Goal: Participate in discussion: Engage in conversation with other users on a specific topic

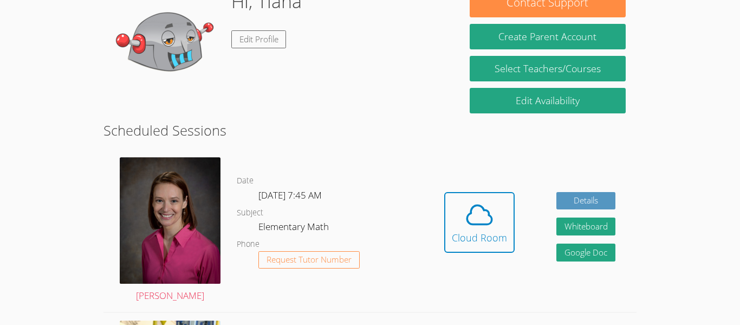
scroll to position [188, 0]
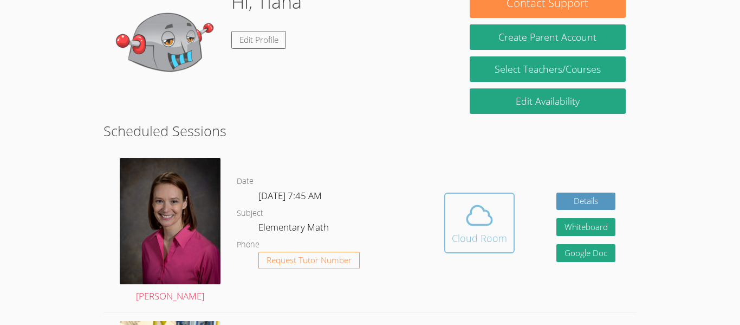
click at [472, 233] on div "Cloud Room" at bounding box center [479, 237] width 55 height 15
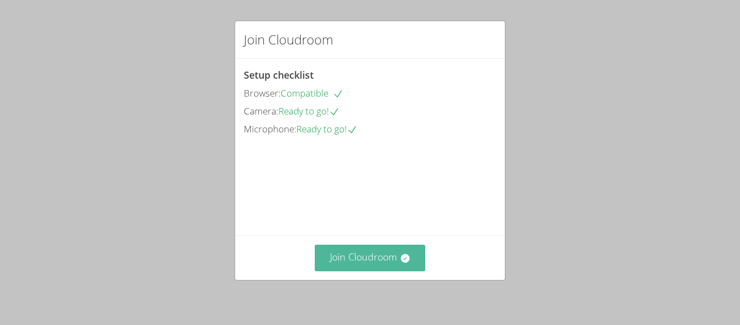
click at [396, 253] on button "Join Cloudroom" at bounding box center [370, 257] width 111 height 27
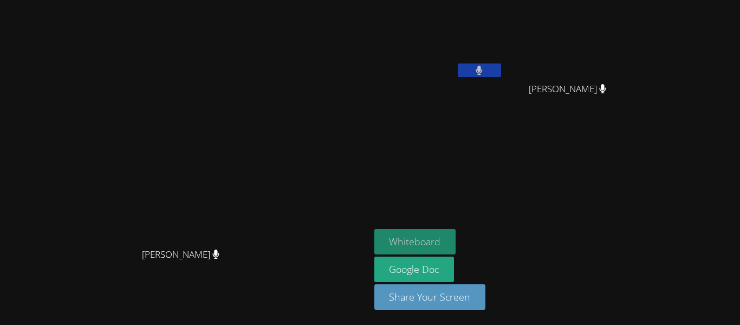
click at [456, 237] on button "Whiteboard" at bounding box center [415, 241] width 82 height 25
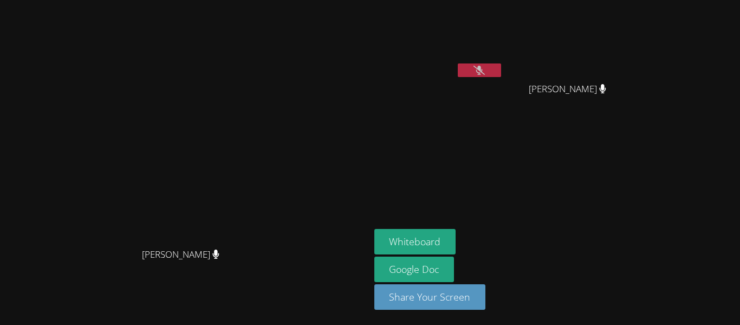
click at [501, 72] on button at bounding box center [479, 70] width 43 height 14
click at [483, 73] on icon at bounding box center [479, 70] width 7 height 9
click at [637, 117] on div "Selah Trujillo" at bounding box center [572, 98] width 129 height 43
click at [501, 65] on button at bounding box center [479, 70] width 43 height 14
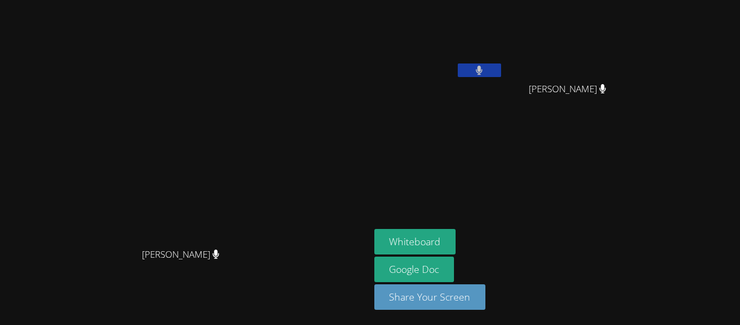
click at [501, 65] on button at bounding box center [479, 70] width 43 height 14
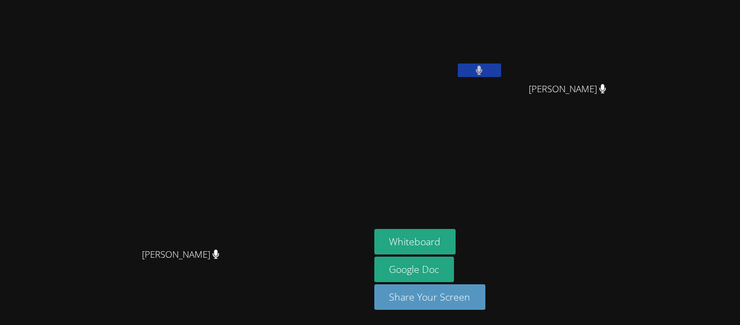
click at [501, 65] on button at bounding box center [479, 70] width 43 height 14
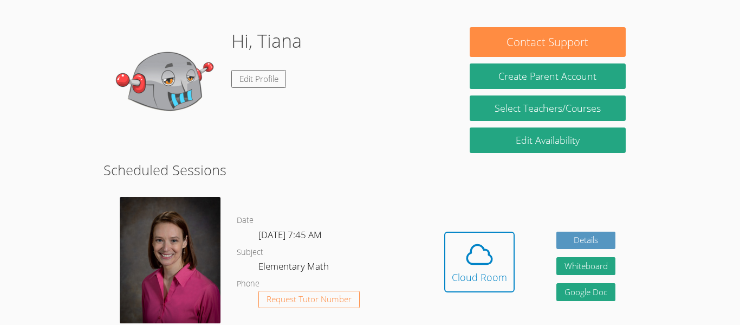
scroll to position [149, 0]
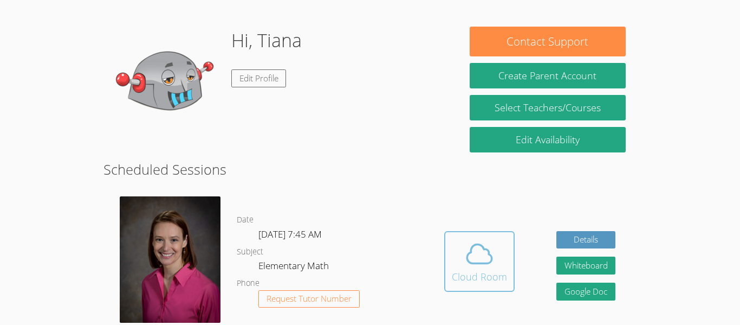
click at [510, 259] on button "Cloud Room" at bounding box center [479, 261] width 70 height 61
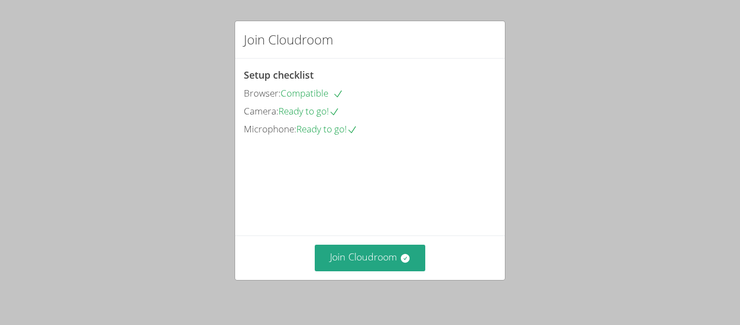
click at [397, 274] on div "Join Cloudroom" at bounding box center [370, 257] width 270 height 44
click at [397, 259] on button "Join Cloudroom" at bounding box center [370, 257] width 111 height 27
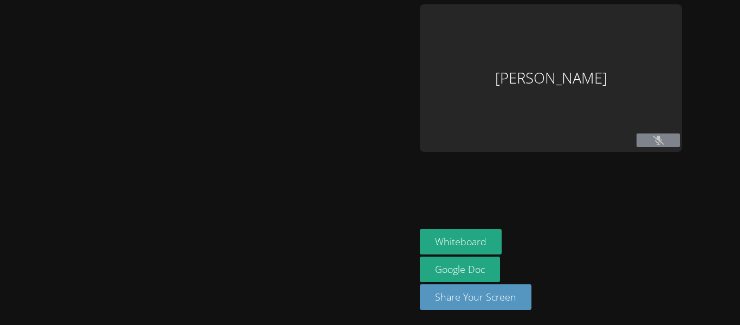
click at [397, 259] on div at bounding box center [207, 162] width 407 height 316
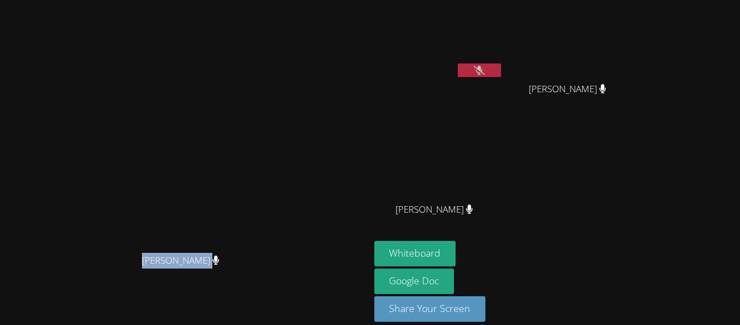
click at [485, 66] on icon at bounding box center [479, 70] width 11 height 9
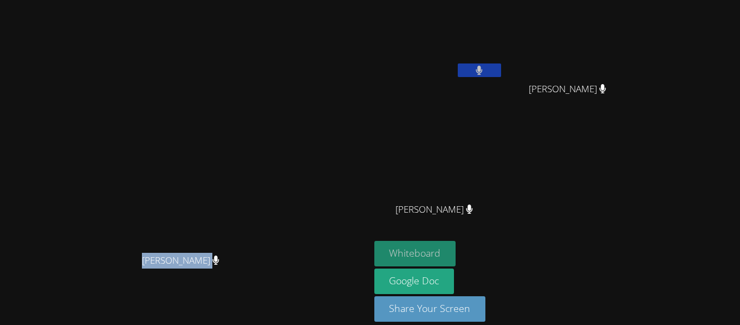
click at [456, 248] on button "Whiteboard" at bounding box center [415, 253] width 82 height 25
click at [287, 15] on div "Rebecca Miller Rebecca Miller" at bounding box center [184, 168] width 361 height 328
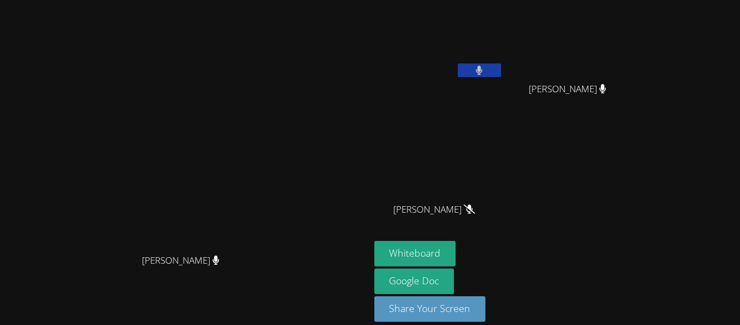
click at [266, 45] on video at bounding box center [185, 146] width 163 height 203
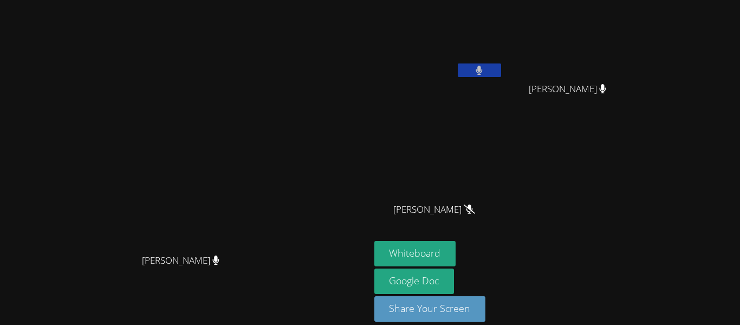
click at [266, 45] on video at bounding box center [185, 146] width 163 height 203
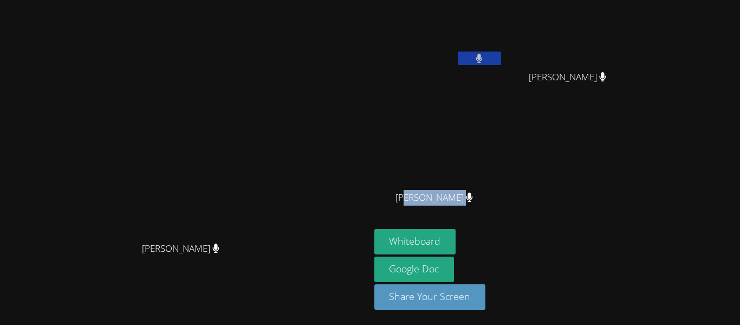
drag, startPoint x: 496, startPoint y: 192, endPoint x: 617, endPoint y: 203, distance: 121.3
click at [617, 203] on div "Tiana Salamanca Selah Trujillo Selah Trujillo Isabella Hernandez Isabella Herna…" at bounding box center [505, 110] width 262 height 236
click at [614, 202] on div "Tiana Salamanca Selah Trujillo Selah Trujillo Isabella Hernandez Isabella Herna…" at bounding box center [505, 110] width 262 height 236
click at [473, 192] on icon at bounding box center [469, 196] width 7 height 9
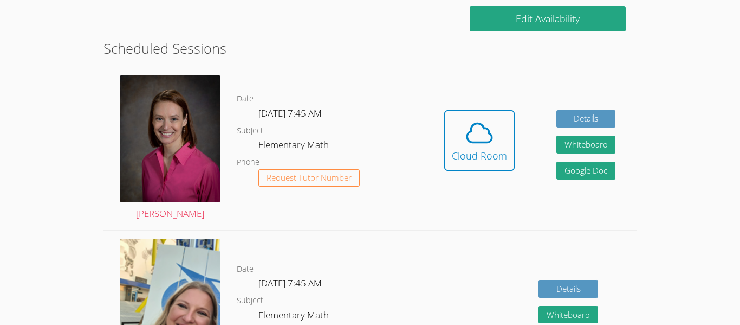
scroll to position [272, 0]
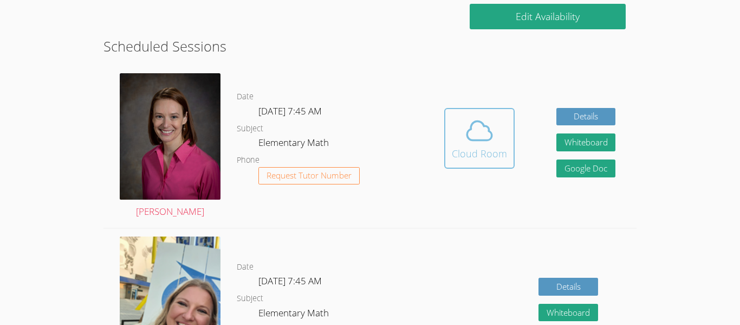
click at [484, 130] on icon at bounding box center [479, 130] width 30 height 30
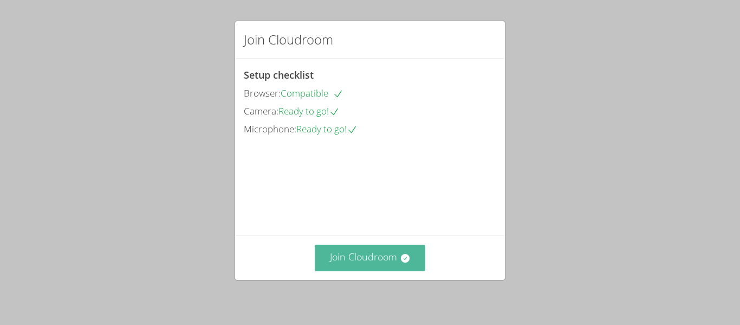
click at [392, 260] on button "Join Cloudroom" at bounding box center [370, 257] width 111 height 27
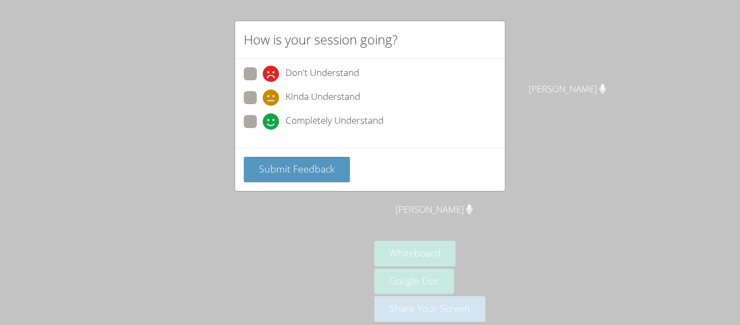
click at [263, 130] on span at bounding box center [263, 130] width 0 height 0
click at [263, 124] on input "Completely Understand" at bounding box center [267, 119] width 9 height 9
radio input "true"
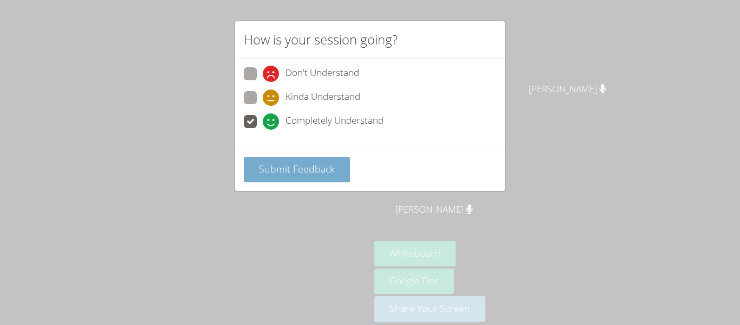
click at [283, 168] on span "Submit Feedback" at bounding box center [297, 168] width 76 height 13
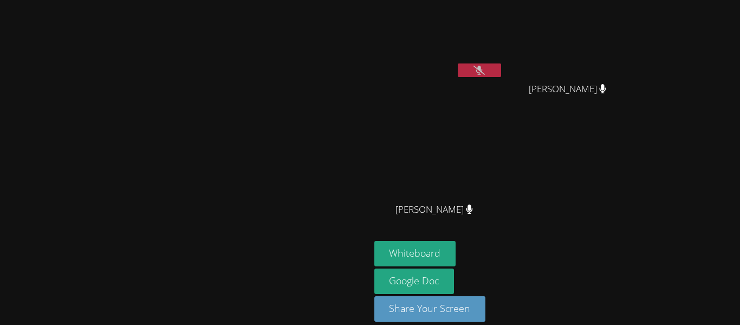
click at [260, 120] on video at bounding box center [185, 146] width 163 height 203
click at [485, 71] on icon at bounding box center [479, 70] width 11 height 9
click at [501, 71] on button at bounding box center [479, 70] width 43 height 14
click at [485, 71] on icon at bounding box center [479, 70] width 11 height 9
click at [501, 71] on button at bounding box center [479, 70] width 43 height 14
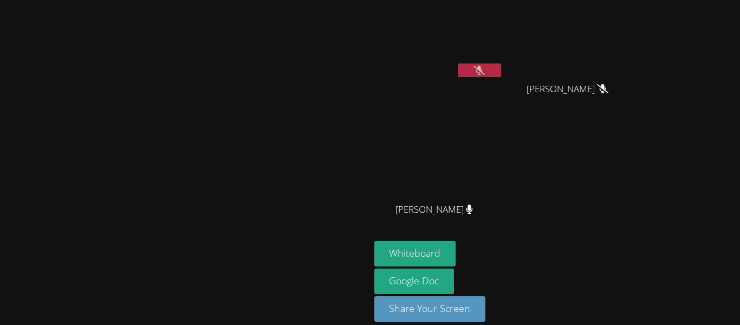
click at [485, 71] on icon at bounding box center [479, 70] width 11 height 9
click at [501, 71] on button at bounding box center [479, 70] width 43 height 14
click at [485, 71] on icon at bounding box center [479, 70] width 11 height 9
click at [501, 71] on button at bounding box center [479, 70] width 43 height 14
click at [485, 71] on icon at bounding box center [479, 70] width 11 height 9
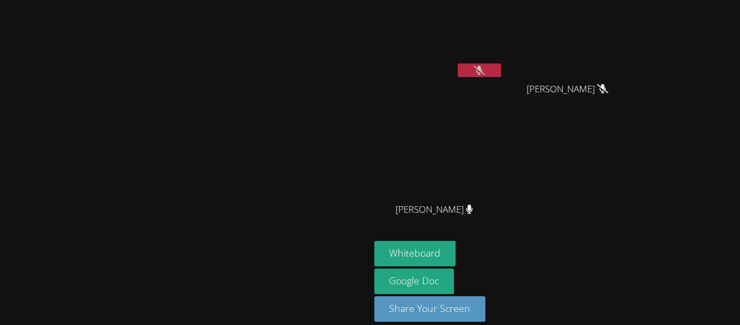
click at [501, 71] on button at bounding box center [479, 70] width 43 height 14
click at [485, 71] on icon at bounding box center [479, 70] width 11 height 9
click at [501, 71] on button at bounding box center [479, 70] width 43 height 14
click at [483, 71] on icon at bounding box center [479, 70] width 7 height 9
click at [501, 71] on button at bounding box center [479, 70] width 43 height 14
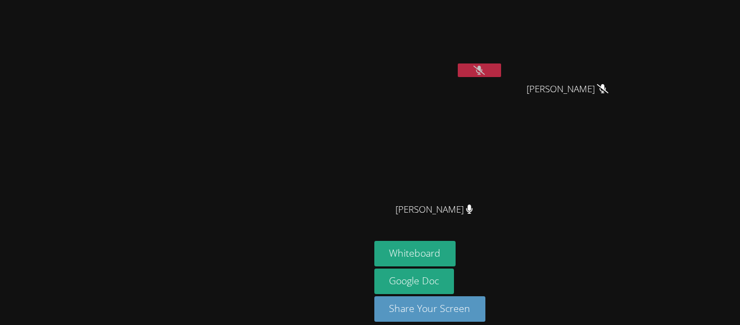
click at [485, 71] on icon at bounding box center [479, 70] width 11 height 9
click at [501, 71] on button at bounding box center [479, 70] width 43 height 14
click at [485, 71] on icon at bounding box center [479, 70] width 11 height 9
click at [501, 71] on button at bounding box center [479, 70] width 43 height 14
click at [485, 71] on icon at bounding box center [479, 70] width 11 height 9
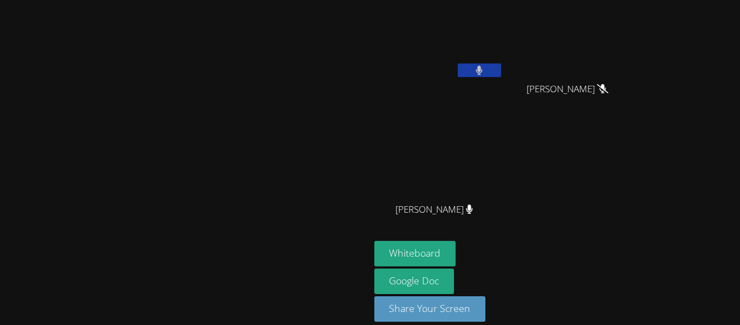
click at [501, 71] on button at bounding box center [479, 70] width 43 height 14
click at [483, 71] on icon at bounding box center [479, 70] width 7 height 9
click at [501, 71] on button at bounding box center [479, 70] width 43 height 14
click at [485, 71] on icon at bounding box center [479, 70] width 11 height 9
click at [501, 71] on button at bounding box center [479, 70] width 43 height 14
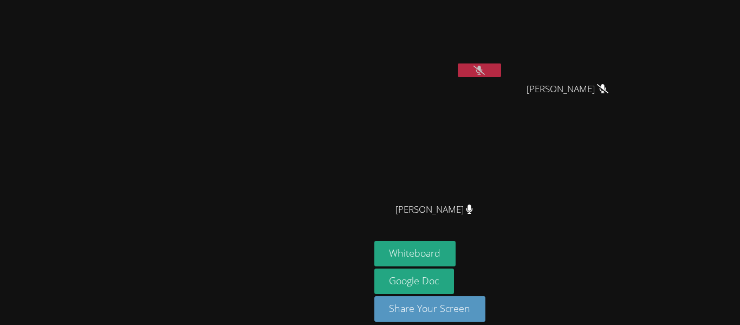
click at [485, 71] on icon at bounding box center [479, 70] width 11 height 9
click at [501, 71] on button at bounding box center [479, 70] width 43 height 14
click at [485, 71] on icon at bounding box center [479, 70] width 11 height 9
click at [501, 71] on button at bounding box center [479, 70] width 43 height 14
click at [485, 71] on icon at bounding box center [479, 70] width 11 height 9
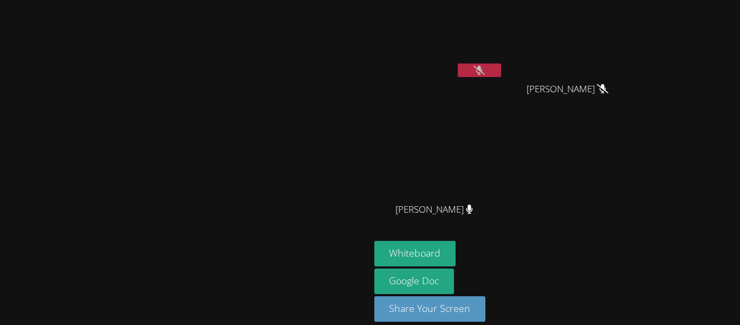
click at [501, 71] on button at bounding box center [479, 70] width 43 height 14
click at [485, 71] on icon at bounding box center [479, 70] width 11 height 9
click at [501, 71] on button at bounding box center [479, 70] width 43 height 14
click at [485, 71] on icon at bounding box center [479, 70] width 11 height 9
click at [501, 71] on button at bounding box center [479, 70] width 43 height 14
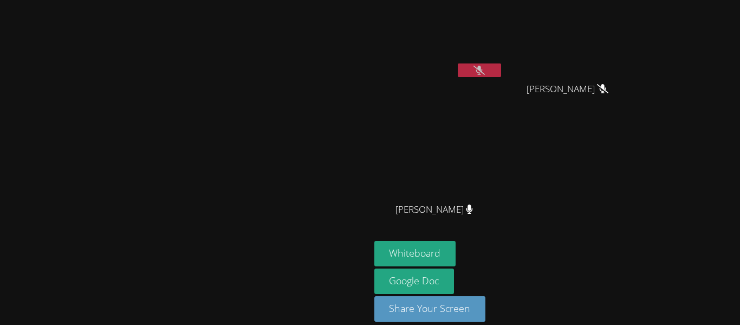
click at [456, 268] on form "Whiteboard" at bounding box center [415, 255] width 82 height 28
click at [266, 248] on video at bounding box center [185, 146] width 163 height 203
click at [266, 219] on video at bounding box center [185, 146] width 163 height 203
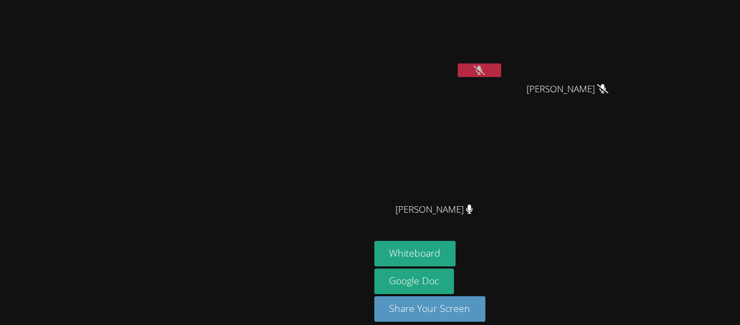
click at [501, 75] on button at bounding box center [479, 70] width 43 height 14
click at [501, 67] on button at bounding box center [479, 70] width 43 height 14
click at [485, 67] on icon at bounding box center [479, 70] width 11 height 9
click at [501, 67] on button at bounding box center [479, 70] width 43 height 14
click at [485, 67] on icon at bounding box center [479, 70] width 11 height 9
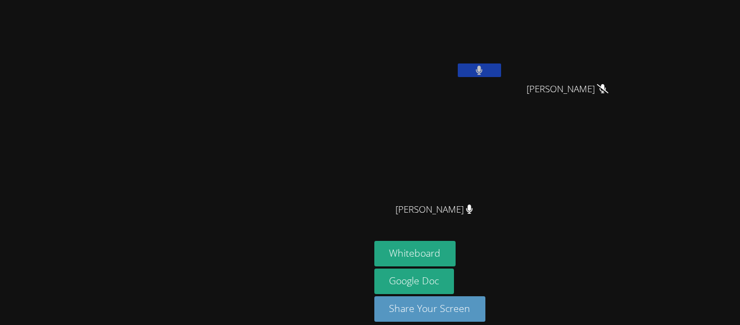
click at [501, 67] on button at bounding box center [479, 70] width 43 height 14
click at [485, 67] on icon at bounding box center [479, 70] width 11 height 9
click at [501, 67] on button at bounding box center [479, 70] width 43 height 14
click at [485, 67] on icon at bounding box center [479, 70] width 11 height 9
click at [501, 67] on button at bounding box center [479, 70] width 43 height 14
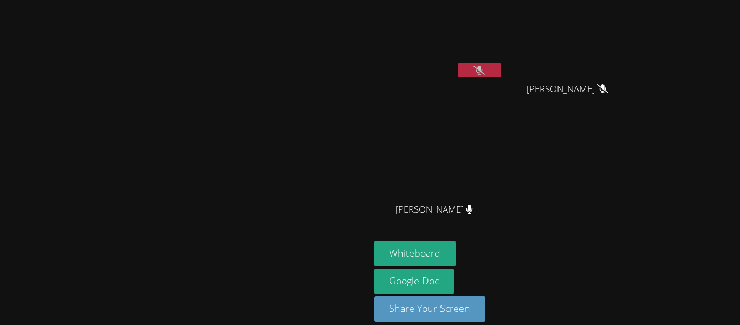
click at [485, 67] on icon at bounding box center [479, 70] width 11 height 9
click at [501, 67] on button at bounding box center [479, 70] width 43 height 14
click at [483, 67] on icon at bounding box center [479, 70] width 7 height 9
click at [501, 67] on button at bounding box center [479, 70] width 43 height 14
click at [485, 67] on icon at bounding box center [479, 70] width 11 height 9
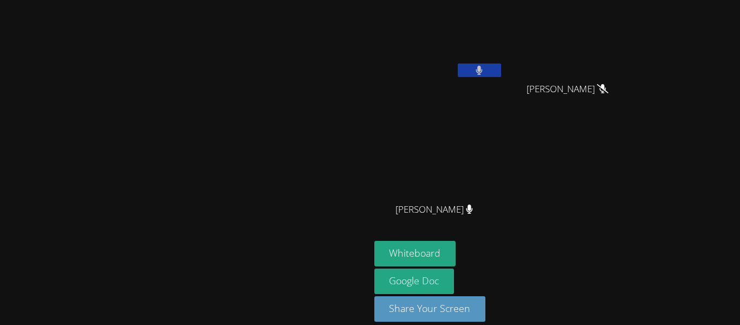
click at [609, 85] on span "Nevaeh Uribe" at bounding box center [568, 89] width 82 height 16
click at [501, 75] on button at bounding box center [479, 70] width 43 height 14
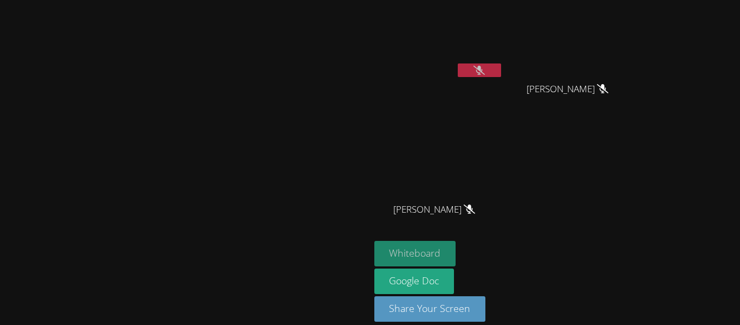
click at [456, 266] on button "Whiteboard" at bounding box center [415, 253] width 82 height 25
click at [501, 69] on button at bounding box center [479, 70] width 43 height 14
